Goal: Task Accomplishment & Management: Manage account settings

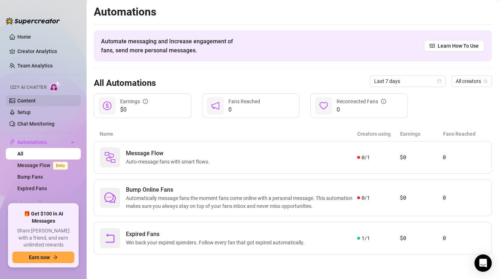
click at [36, 104] on link "Content" at bounding box center [26, 101] width 18 height 6
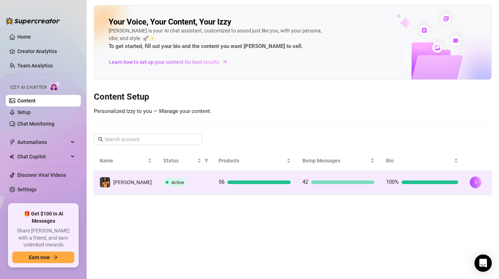
click at [192, 176] on td "Active" at bounding box center [185, 182] width 55 height 23
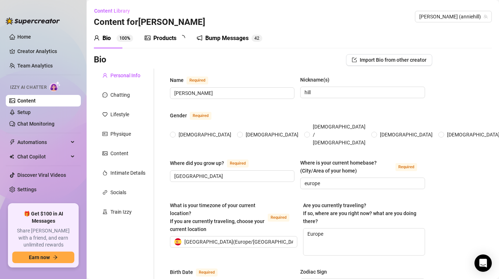
radio input "true"
type input "[DATE]"
click at [168, 35] on div "Products" at bounding box center [164, 38] width 23 height 9
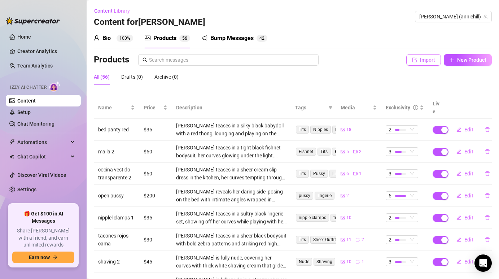
click at [414, 62] on span "button" at bounding box center [414, 60] width 5 height 6
type textarea "Type your message here..."
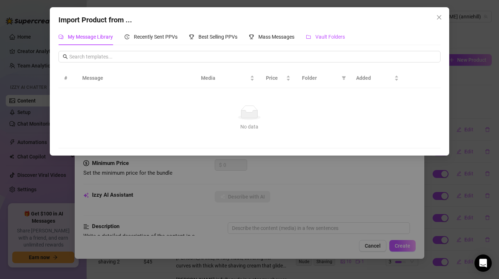
click at [319, 36] on span "Vault Folders" at bounding box center [330, 37] width 30 height 6
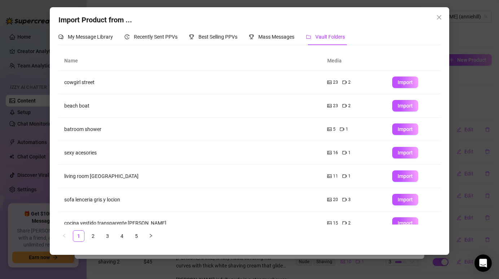
scroll to position [81, 0]
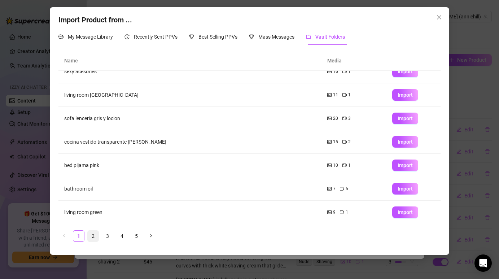
click at [95, 234] on link "2" at bounding box center [93, 235] width 11 height 11
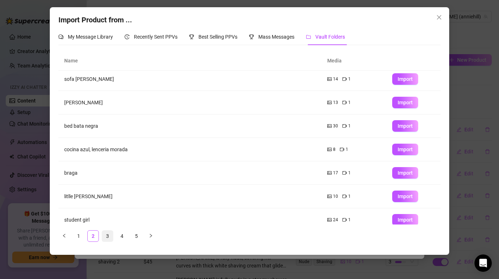
scroll to position [0, 0]
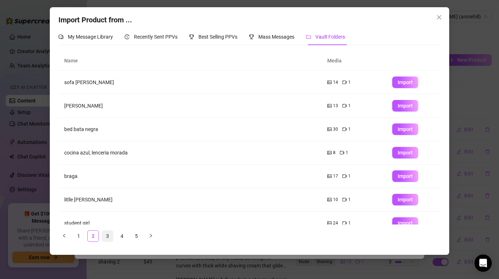
click at [105, 234] on link "3" at bounding box center [107, 235] width 11 height 11
click at [119, 234] on link "4" at bounding box center [121, 235] width 11 height 11
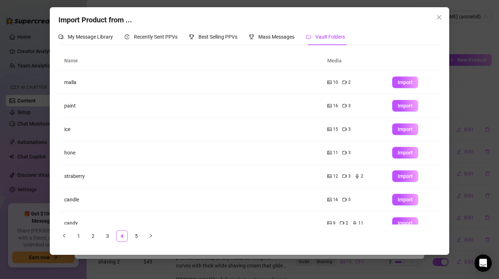
click at [130, 234] on ul "1 2 3 4 5" at bounding box center [249, 236] width 382 height 12
click at [135, 231] on link "5" at bounding box center [136, 235] width 11 height 11
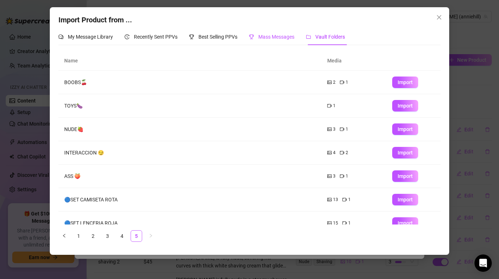
click at [267, 40] on div "Mass Messages" at bounding box center [271, 37] width 45 height 8
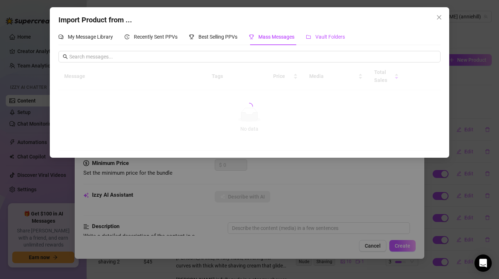
click at [331, 35] on span "Vault Folders" at bounding box center [330, 37] width 30 height 6
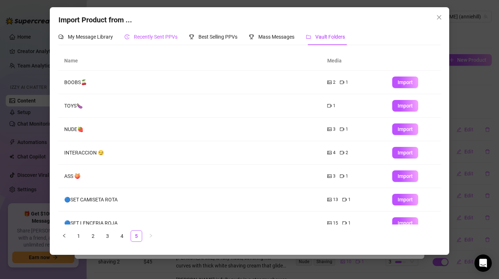
click at [142, 38] on span "Recently Sent PPVs" at bounding box center [156, 37] width 44 height 6
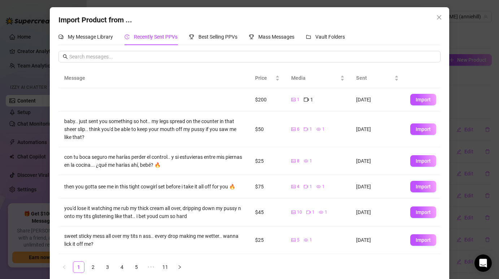
click at [300, 100] on div "1 1" at bounding box center [317, 100] width 53 height 8
click at [438, 22] on button "Close" at bounding box center [439, 18] width 12 height 12
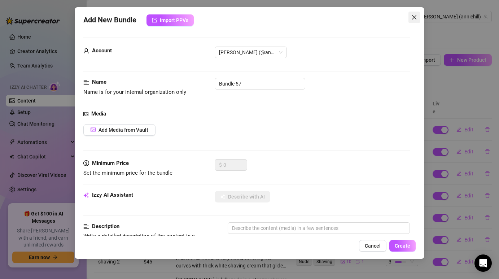
click at [413, 15] on icon "close" at bounding box center [414, 17] width 6 height 6
